Goal: Information Seeking & Learning: Find specific fact

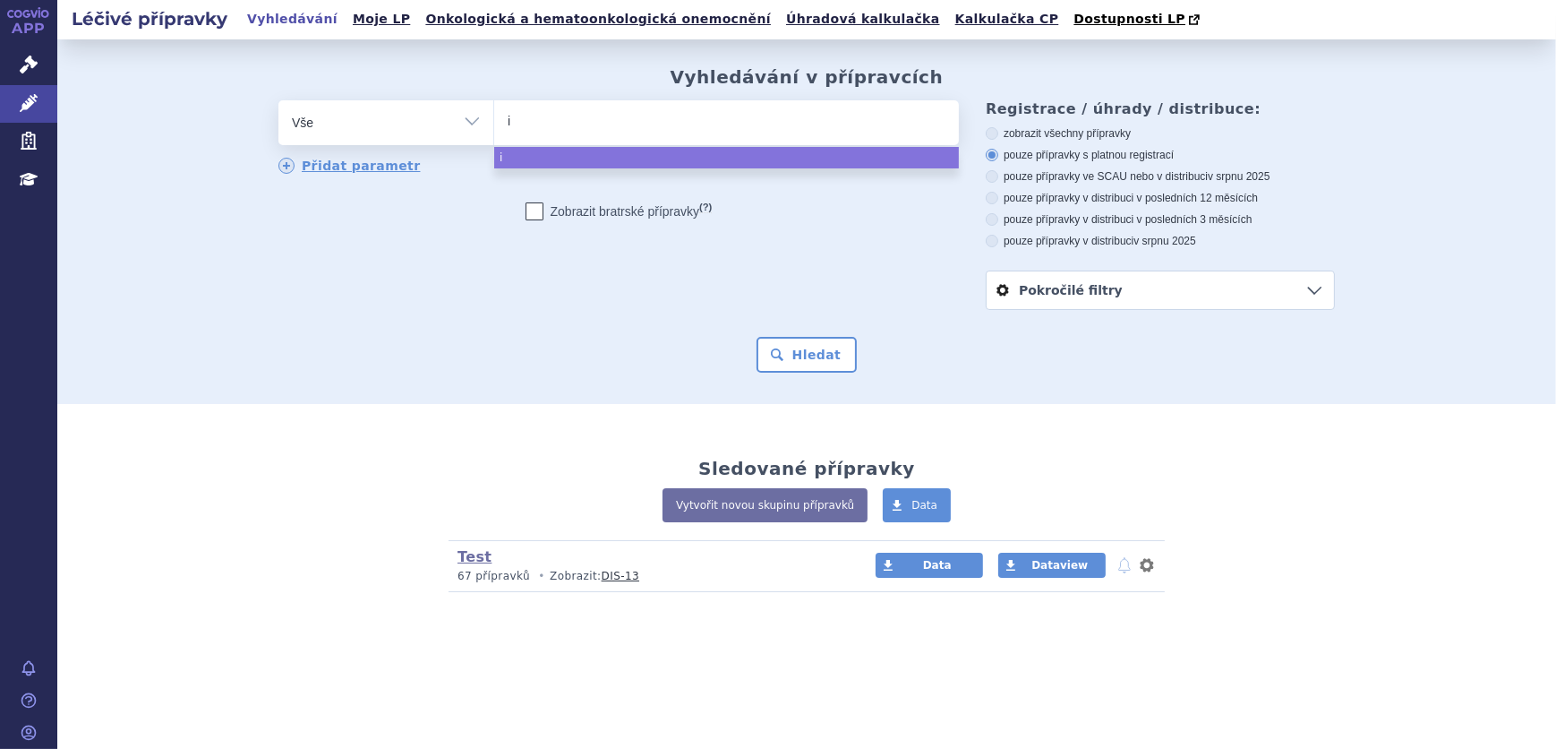
type input "im"
type input "imn"
type input "imno"
type input "imnov"
type input "imnova"
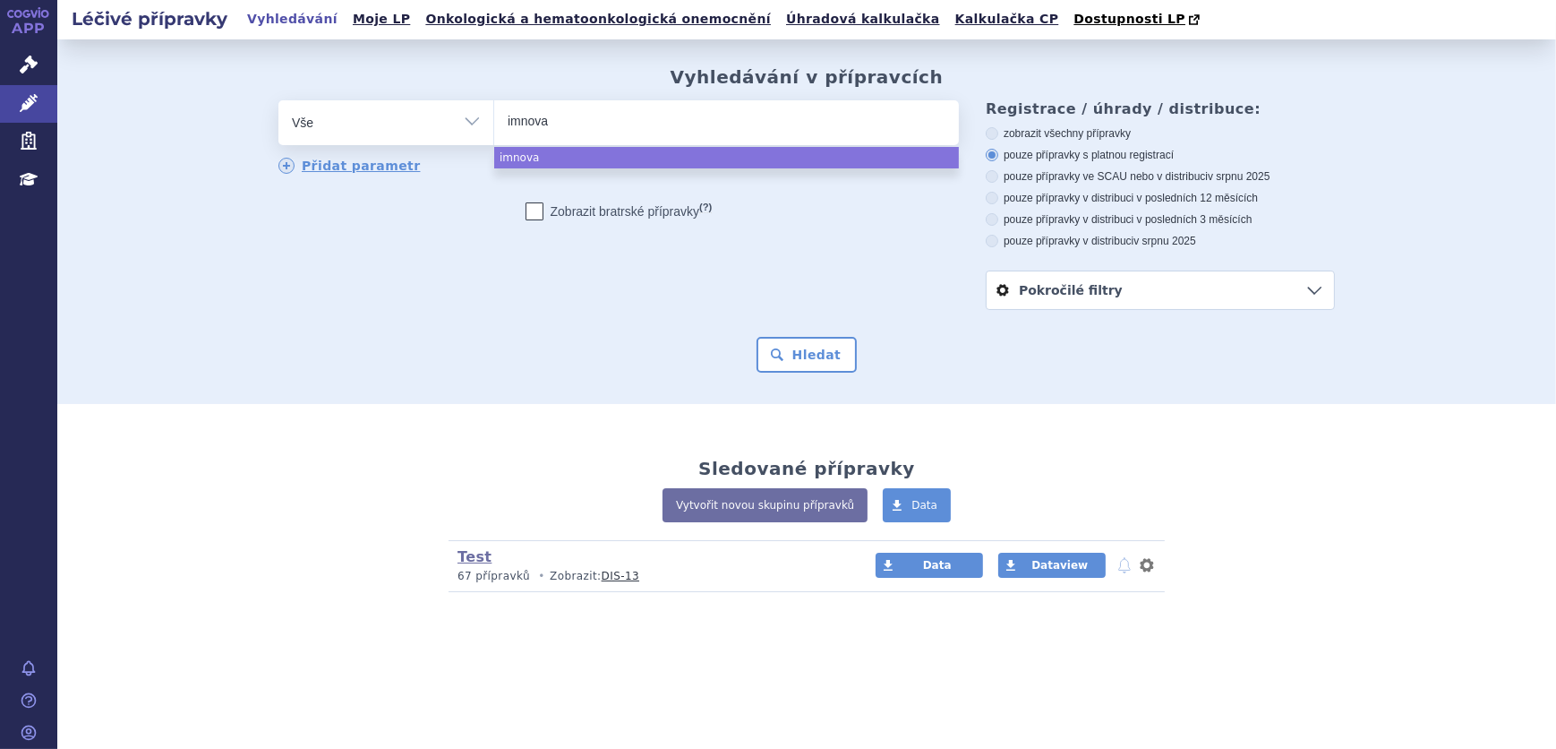
type input "imnovax"
type input "imnovax p"
type input "imnovax po"
type input "imnovax poli"
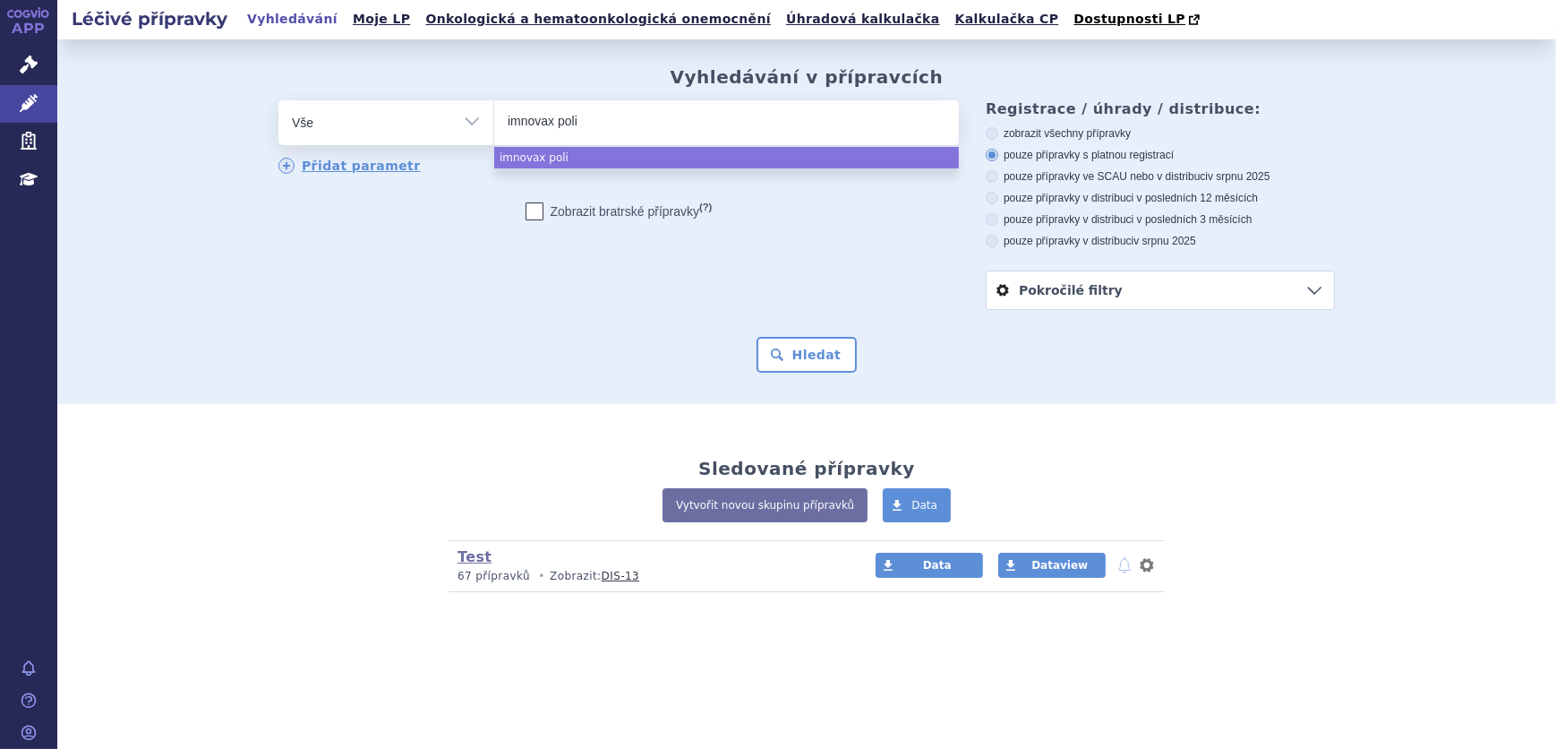
type input "imnovax polio"
select select "imnovax polio"
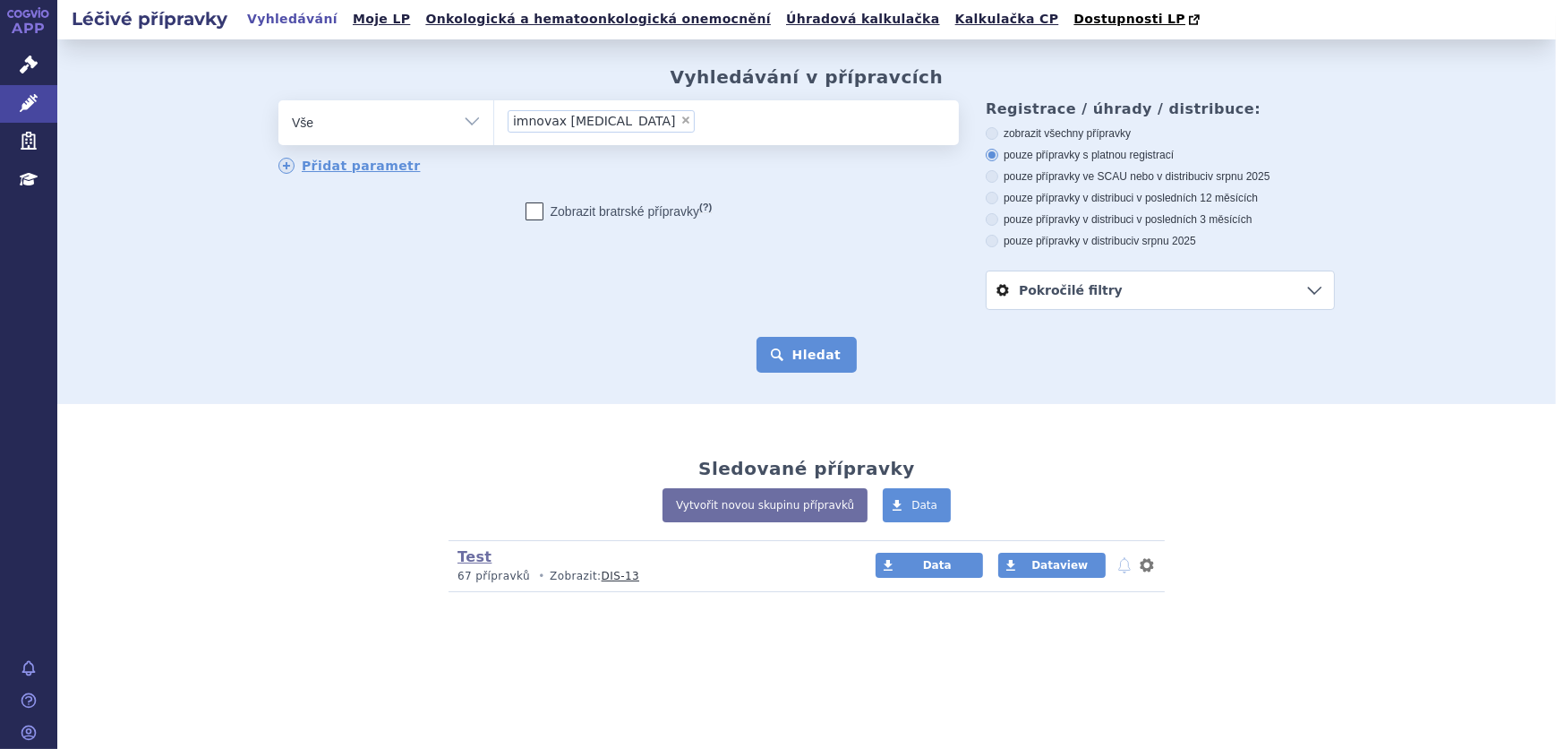
click at [801, 353] on button "Hledat" at bounding box center [807, 355] width 101 height 36
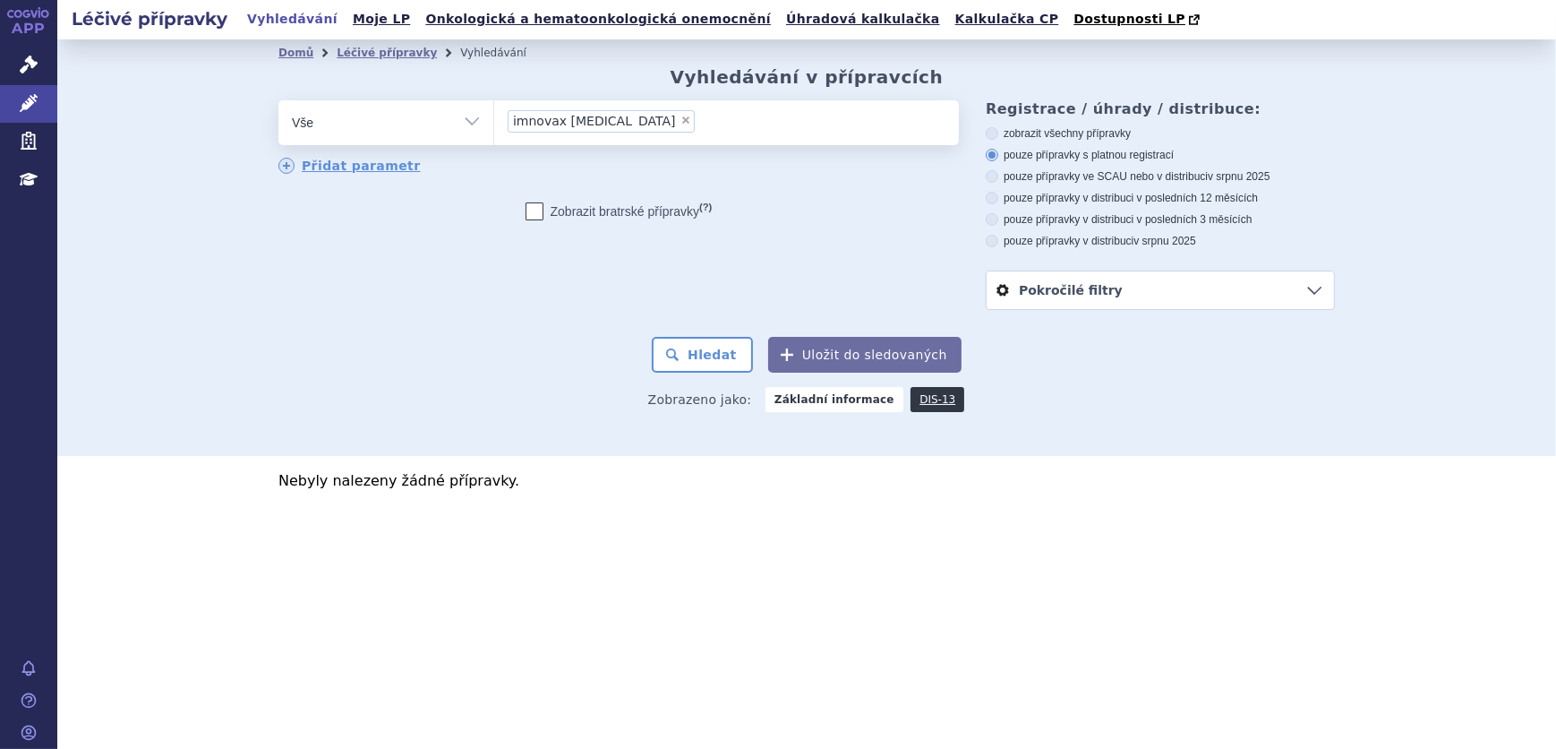
click at [681, 125] on span "×" at bounding box center [686, 120] width 11 height 11
click at [494, 125] on select "imnovax polio" at bounding box center [493, 121] width 1 height 45
select select
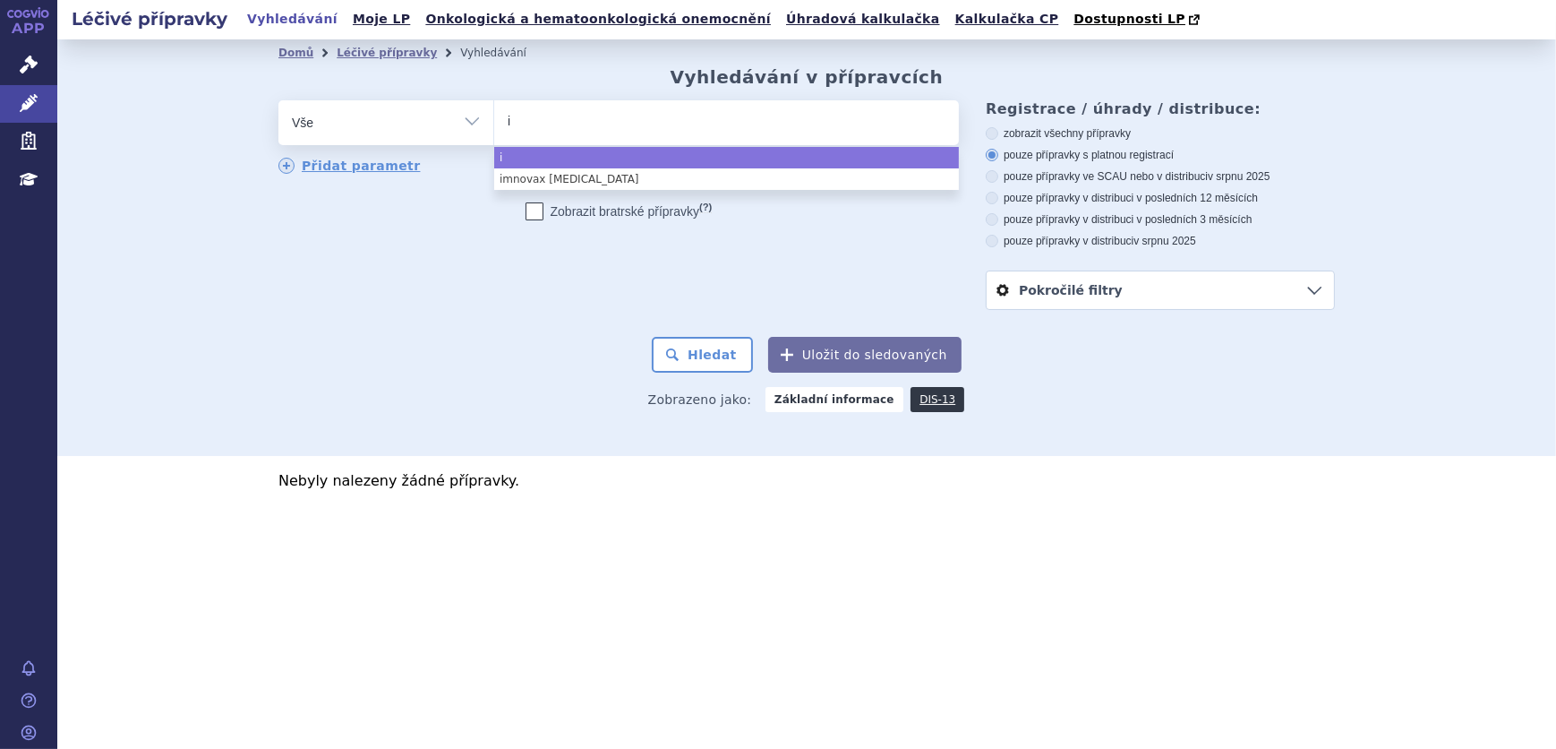
type input "im"
type input "imo"
type input "imova"
type input "imovax"
type input "imovax p"
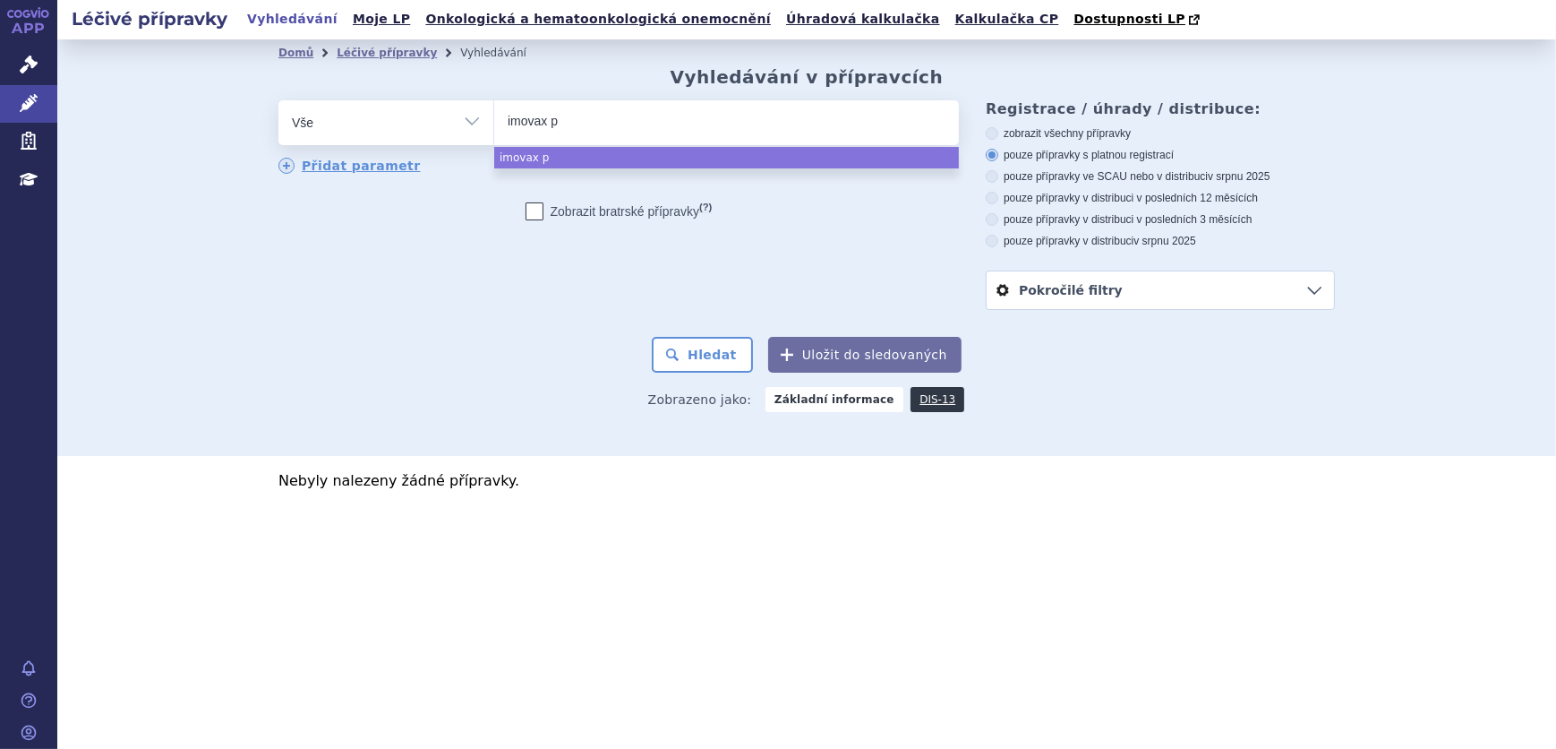
type input "imovax po"
type input "imovax pol"
type input "imovax poli"
type input "imovax [MEDICAL_DATA]"
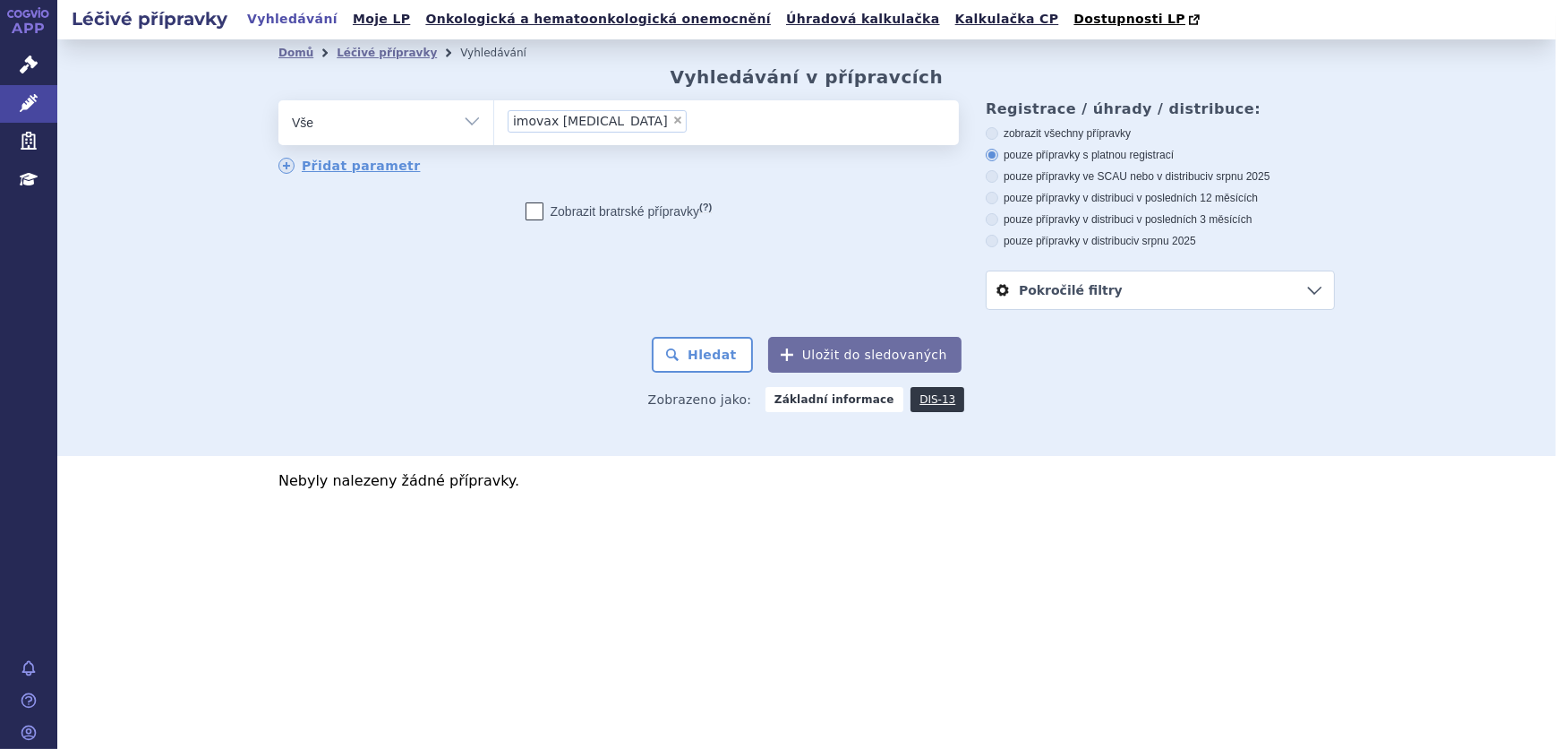
select select "imovax [MEDICAL_DATA]"
click at [699, 356] on button "Hledat" at bounding box center [702, 355] width 101 height 36
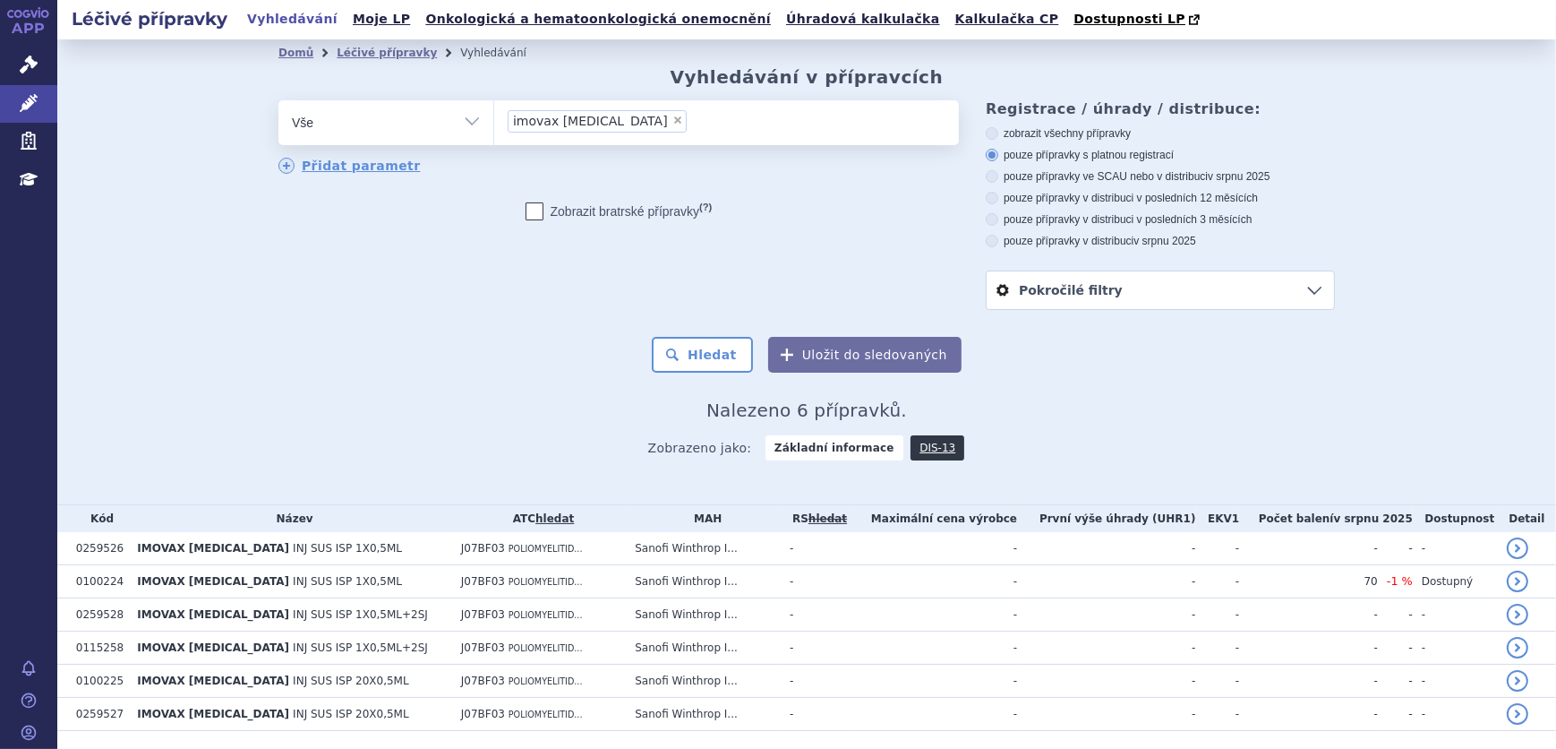
scroll to position [54, 0]
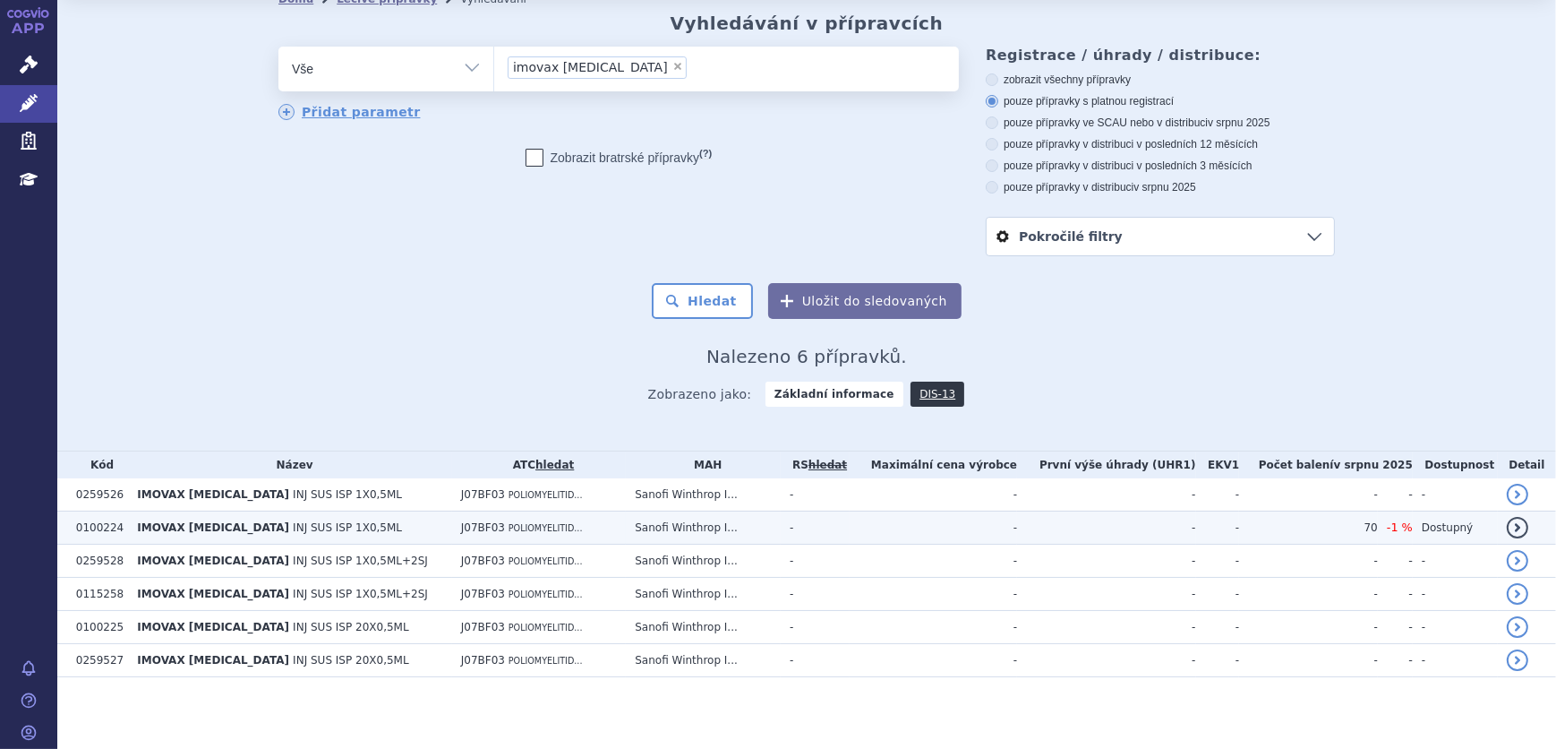
click at [817, 538] on td "-" at bounding box center [815, 527] width 69 height 33
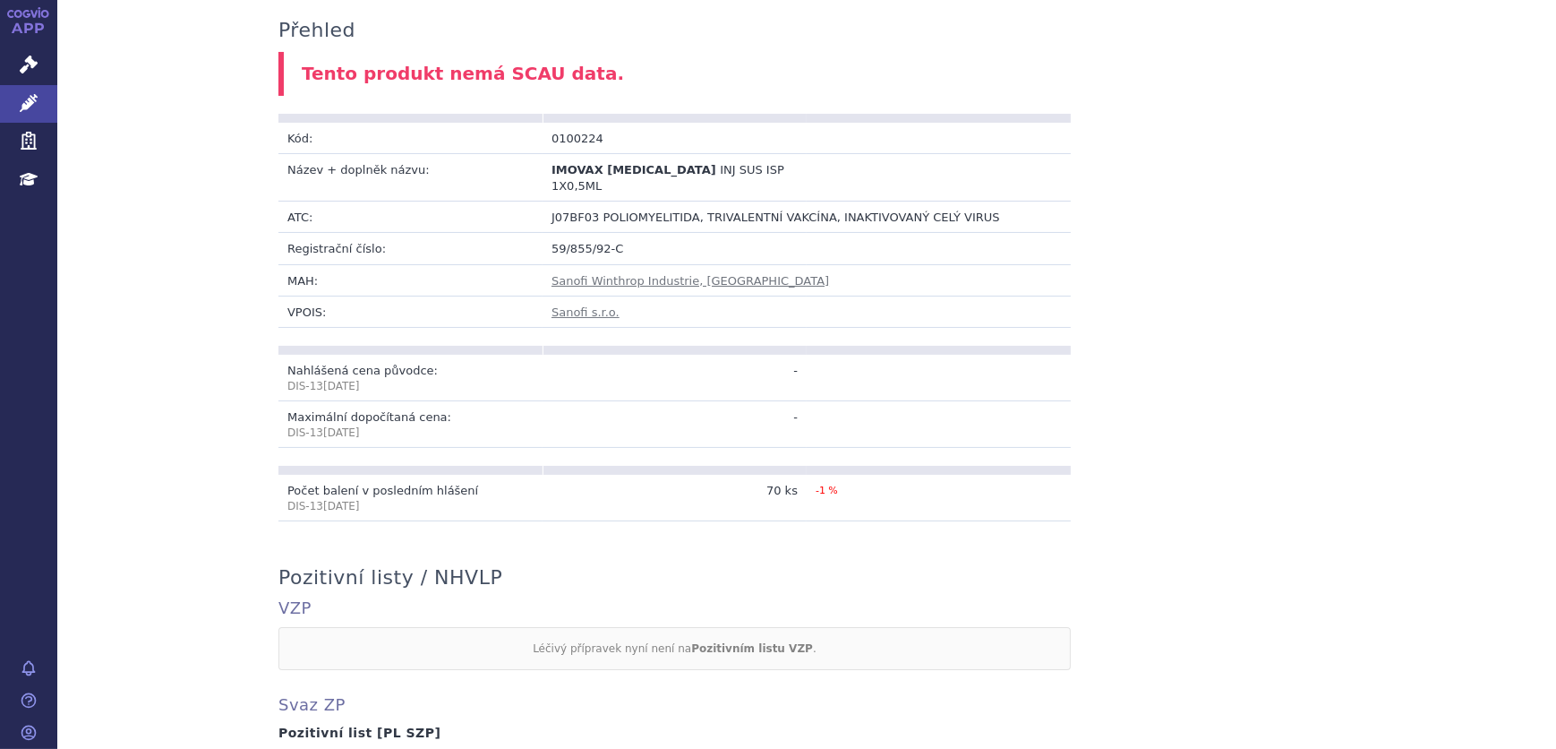
scroll to position [162, 0]
